Goal: Communication & Community: Participate in discussion

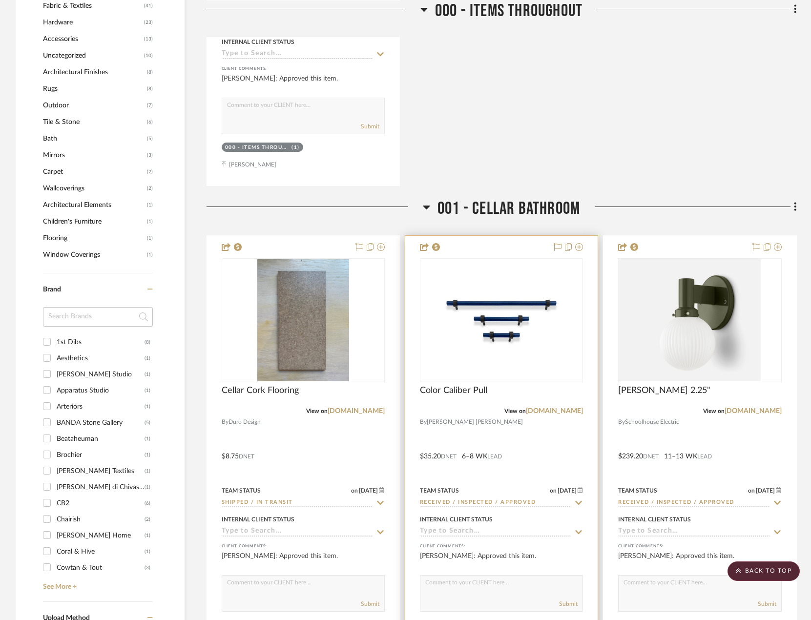
scroll to position [977, 0]
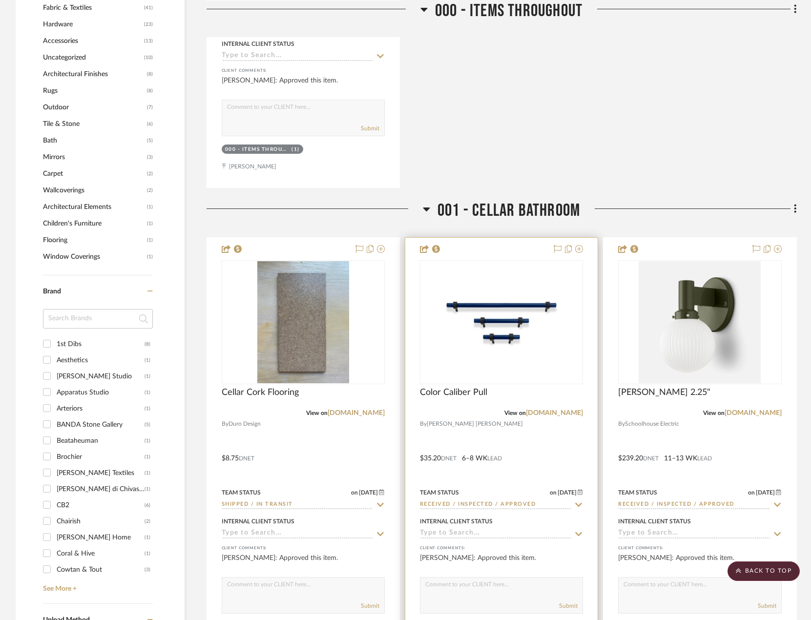
click at [554, 457] on div at bounding box center [501, 451] width 192 height 427
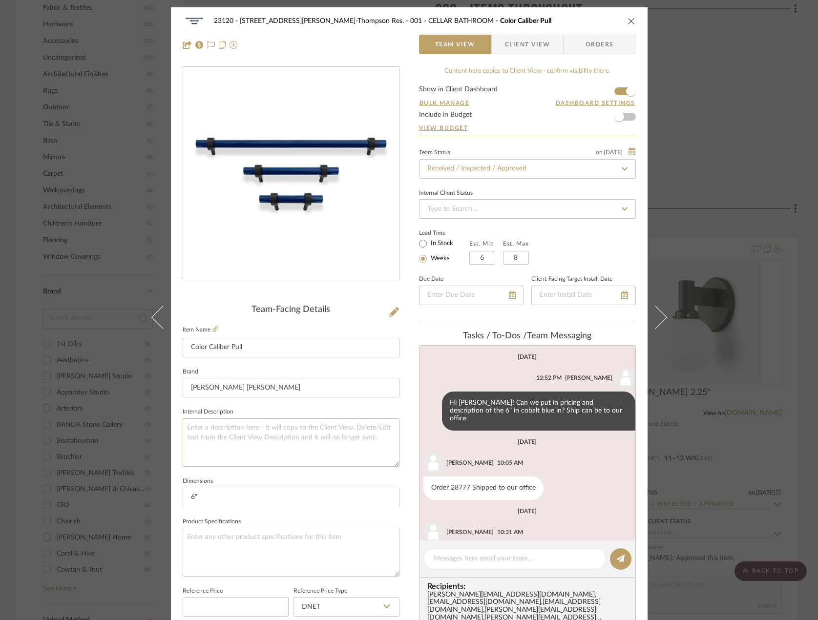
scroll to position [110, 0]
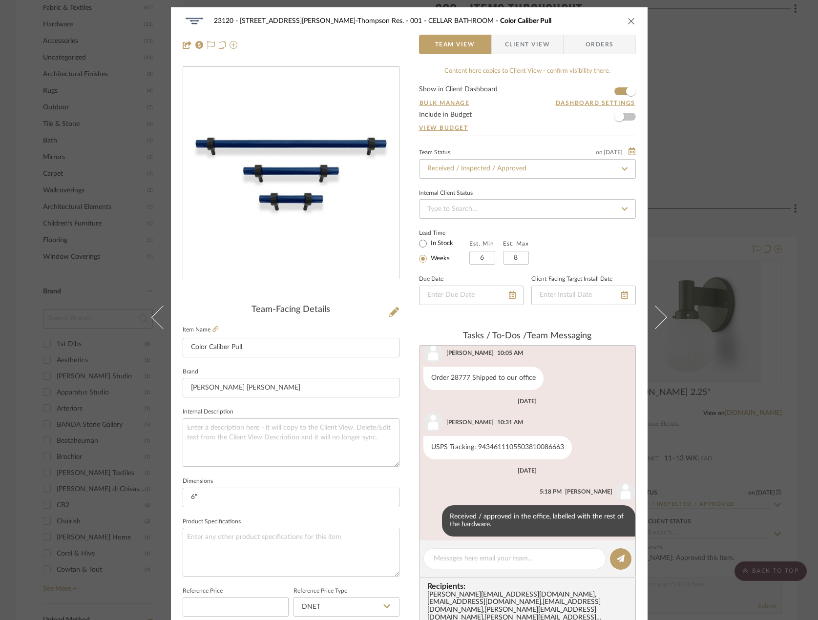
click at [496, 42] on span "button" at bounding box center [498, 45] width 13 height 20
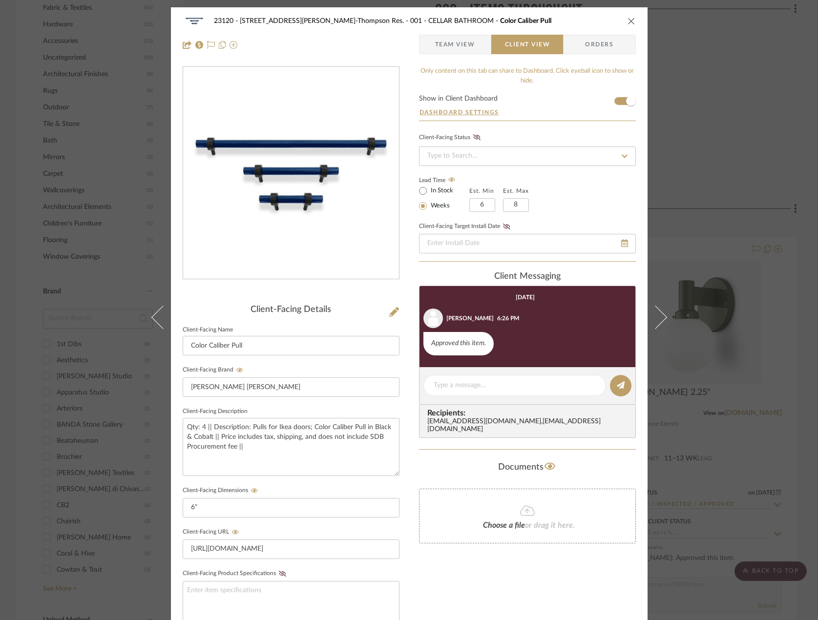
click at [442, 43] on span "Team View" at bounding box center [455, 45] width 40 height 20
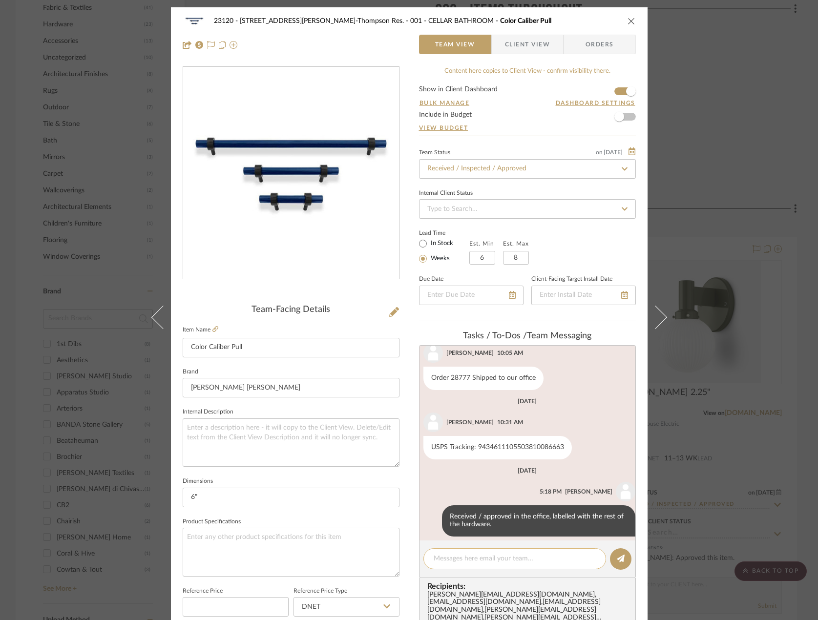
click at [509, 559] on textarea at bounding box center [515, 559] width 162 height 10
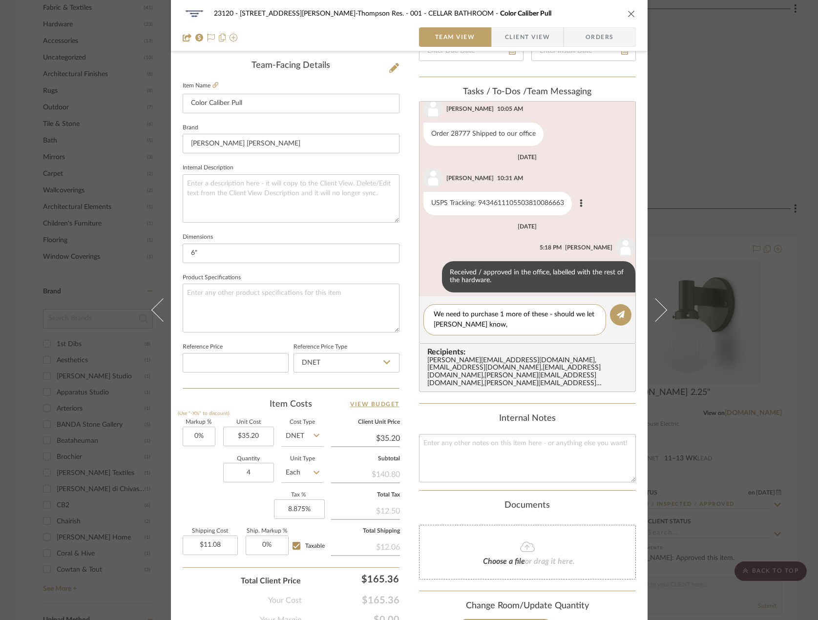
scroll to position [0, 0]
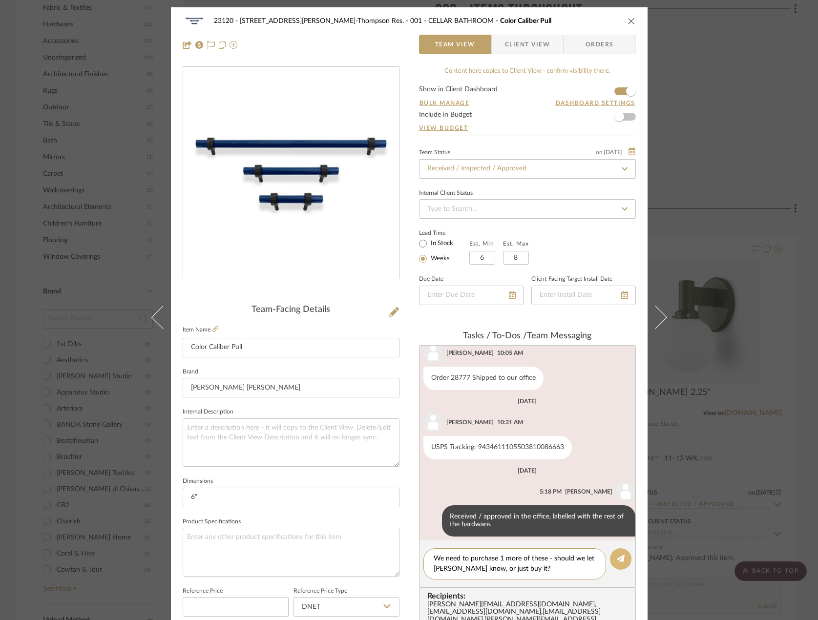
type textarea "We need to purchase 1 more of these - should we let [PERSON_NAME] know, or just…"
click at [617, 561] on icon at bounding box center [621, 559] width 8 height 8
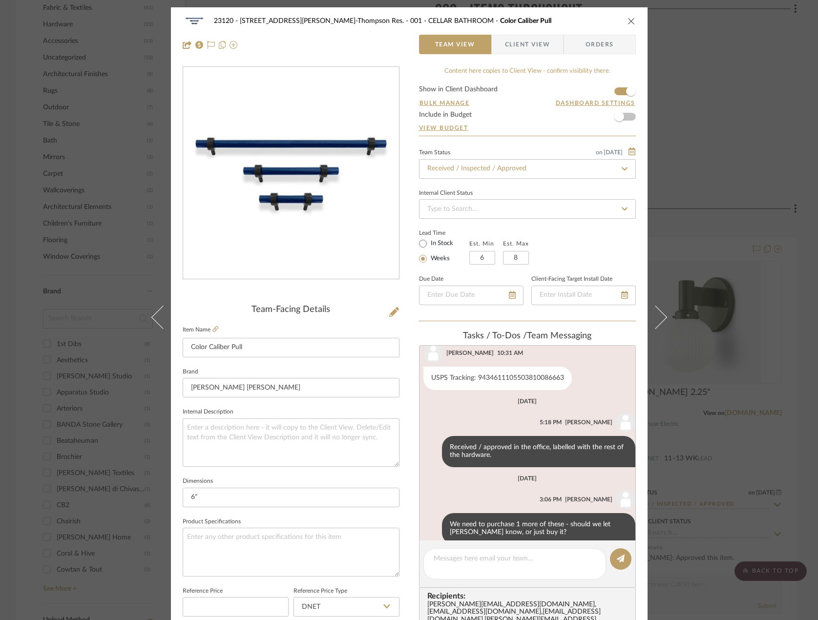
scroll to position [187, 0]
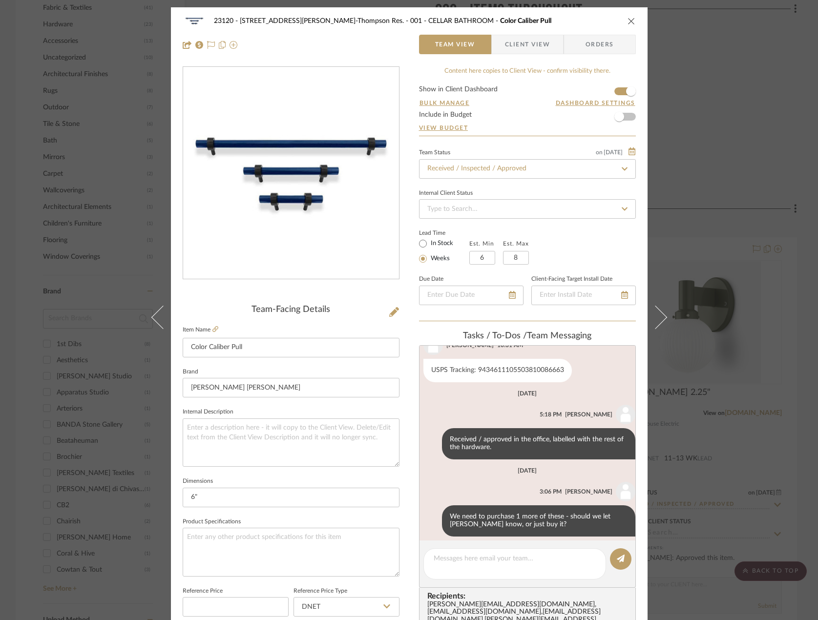
drag, startPoint x: 39, startPoint y: 118, endPoint x: 44, endPoint y: 112, distance: 8.0
click at [39, 118] on div "23120 - [STREET_ADDRESS][PERSON_NAME]-Thompson Res. 001 - CELLAR BATHROOM Color…" at bounding box center [409, 310] width 818 height 620
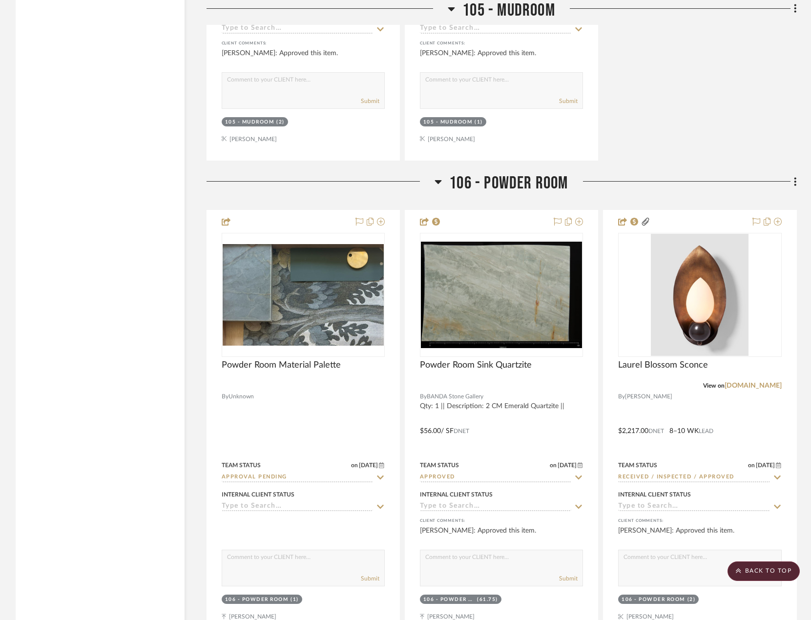
scroll to position [6302, 0]
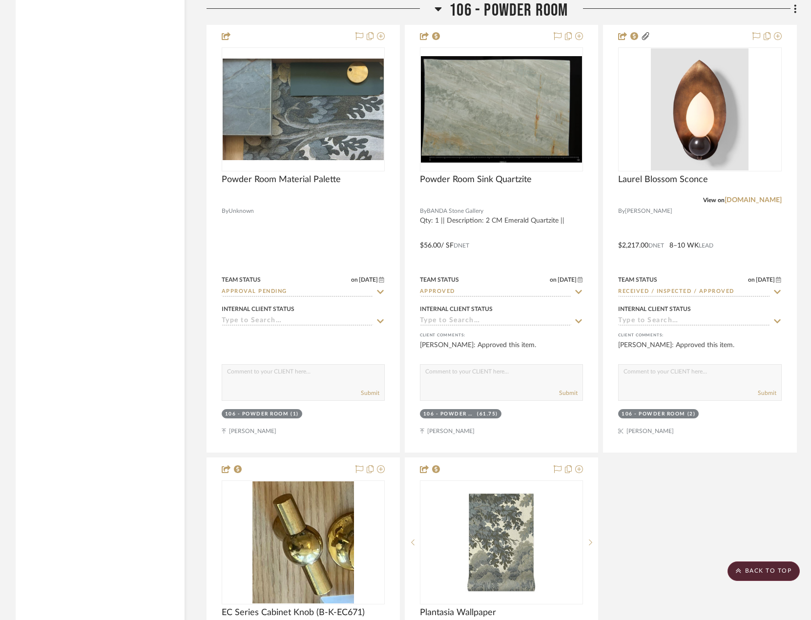
click at [194, 235] on aside "Filter by keyword, category or name prior to exporting to Excel or Bulk Actions…" at bounding box center [111, 523] width 191 height 13266
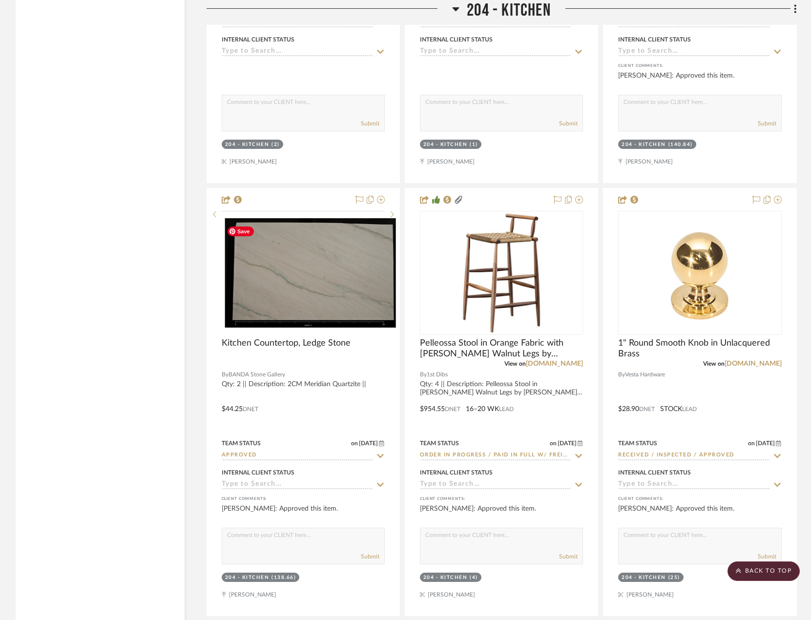
scroll to position [13629, 0]
